Goal: Task Accomplishment & Management: Manage account settings

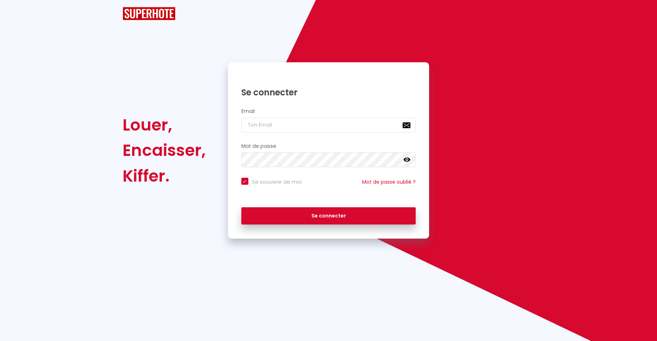
checkbox input "true"
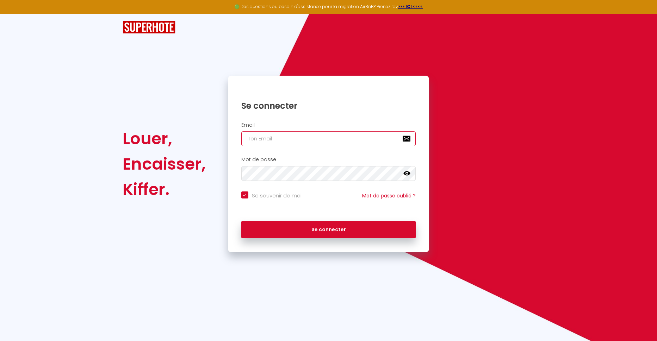
click at [264, 139] on input "email" at bounding box center [328, 138] width 175 height 15
type input "c"
checkbox input "true"
type input "co"
checkbox input "true"
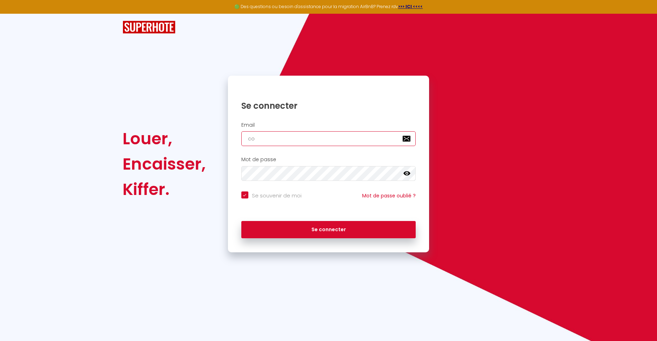
type input "cor"
checkbox input "true"
type input "corv"
checkbox input "true"
type input "[PERSON_NAME]"
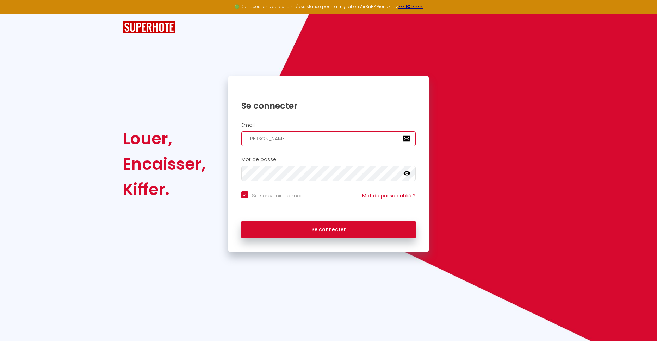
checkbox input "true"
type input "corvio"
checkbox input "true"
type input "corvion"
checkbox input "true"
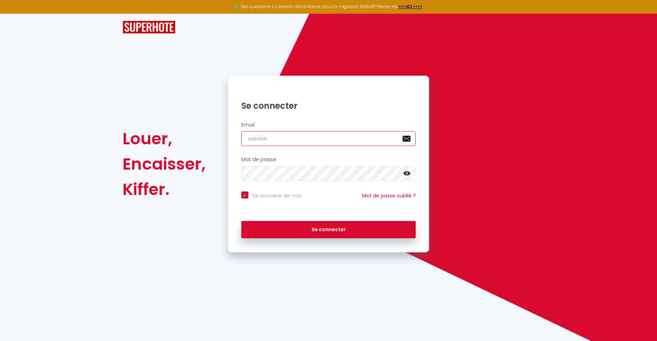
type input "corvione"
checkbox input "true"
type input "corvione."
checkbox input "true"
type input "corvione.m"
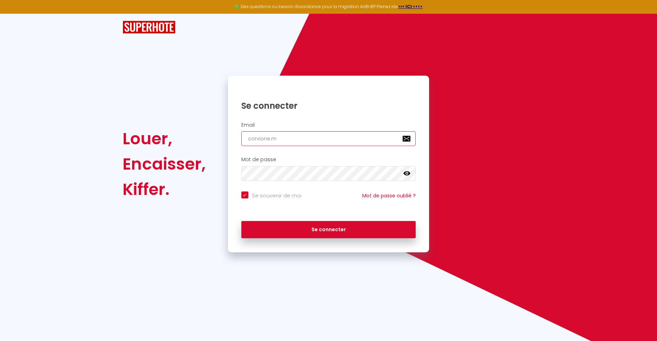
checkbox input "true"
type input "[DOMAIN_NAME]"
checkbox input "true"
type input "corvione.mar"
checkbox input "true"
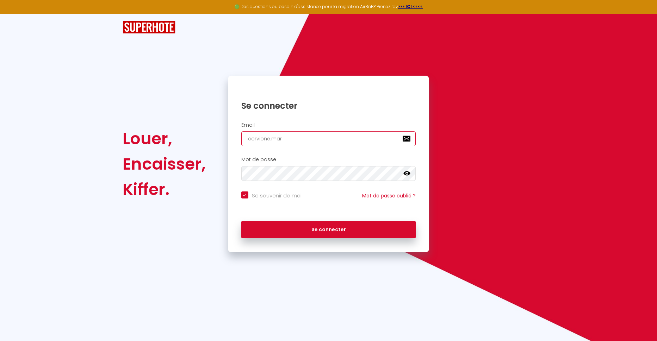
type input "corvione.marc"
checkbox input "true"
type input "corvione.marc@"
checkbox input "true"
type input "corvione.marc@n"
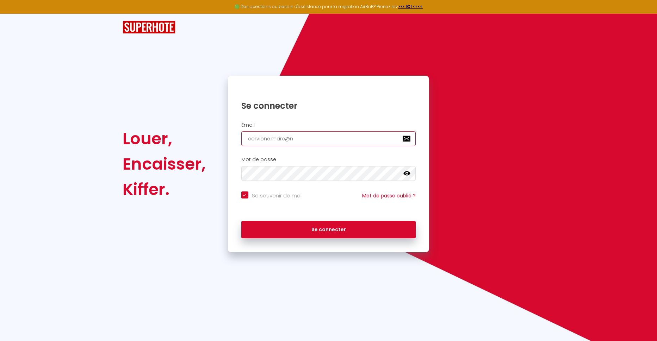
checkbox input "true"
type input "corvione.marc@ne"
checkbox input "true"
type input "corvione.marc@neu"
checkbox input "true"
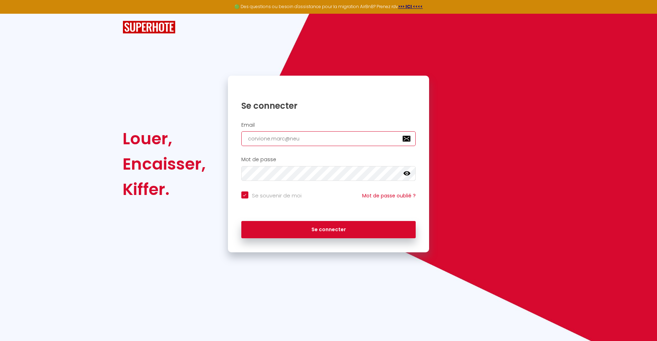
type input "[EMAIL_ADDRESS]"
checkbox input "true"
type input "[EMAIL_ADDRESS]."
checkbox input "true"
type input "corvione.marc@neuf.f"
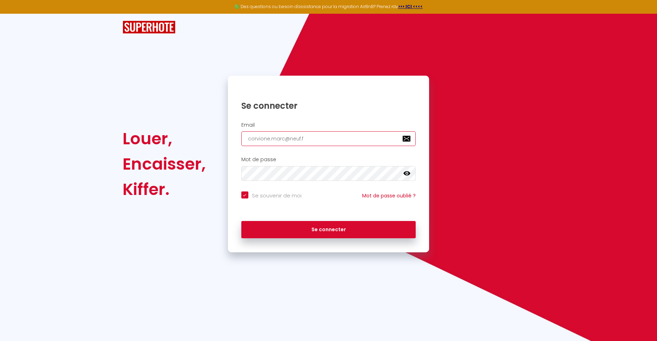
checkbox input "true"
type input "[EMAIL_ADDRESS][DOMAIN_NAME]"
checkbox input "true"
type input "[EMAIL_ADDRESS][DOMAIN_NAME]"
click at [405, 175] on icon at bounding box center [406, 173] width 7 height 4
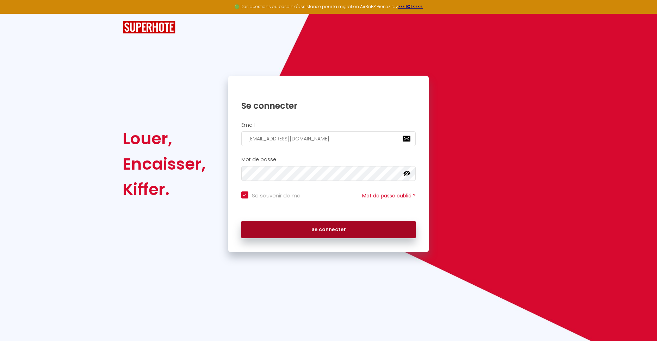
click at [321, 228] on button "Se connecter" at bounding box center [328, 230] width 175 height 18
checkbox input "true"
